Goal: Navigation & Orientation: Find specific page/section

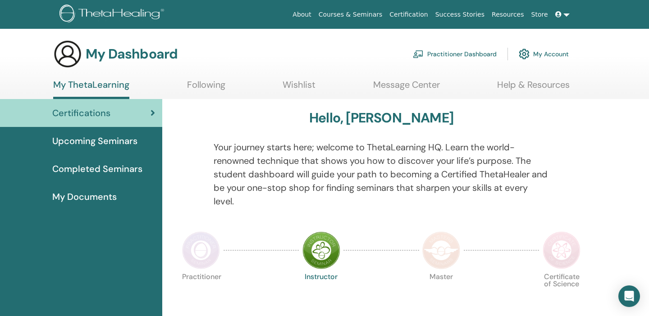
click at [85, 136] on span "Upcoming Seminars" at bounding box center [94, 141] width 85 height 14
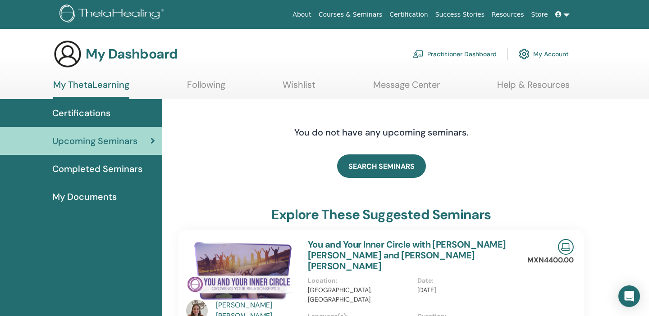
click at [196, 82] on link "Following" at bounding box center [206, 88] width 38 height 18
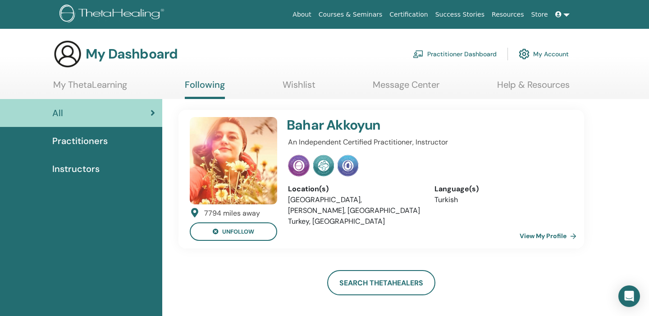
click at [298, 82] on link "Wishlist" at bounding box center [299, 88] width 33 height 18
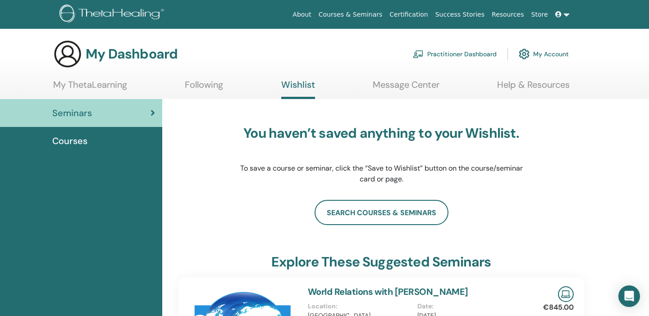
click at [380, 84] on link "Message Center" at bounding box center [406, 88] width 67 height 18
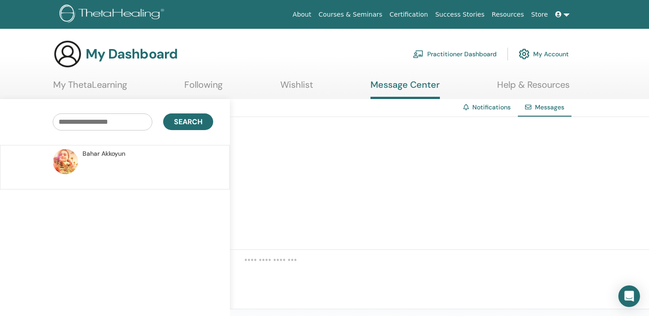
click at [110, 90] on link "My ThetaLearning" at bounding box center [90, 88] width 74 height 18
